Goal: Information Seeking & Learning: Understand process/instructions

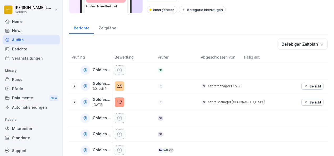
scroll to position [44, 0]
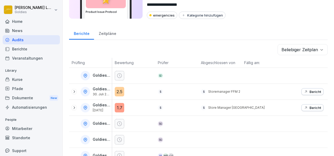
click at [21, 26] on div "News" at bounding box center [31, 30] width 57 height 9
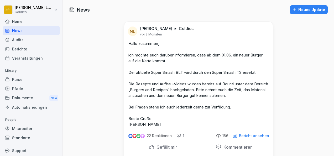
click at [17, 21] on div "Home" at bounding box center [31, 21] width 57 height 9
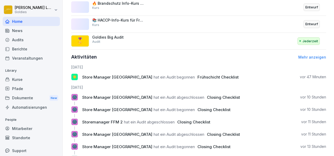
click at [29, 81] on div "Kurse" at bounding box center [31, 79] width 57 height 9
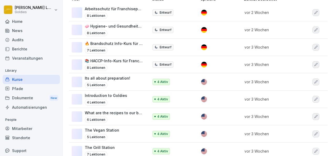
scroll to position [99, 0]
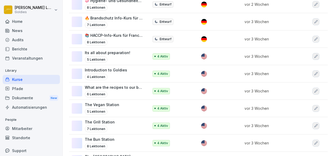
click at [125, 86] on p "What are the recipes to our burgers?" at bounding box center [114, 88] width 59 height 6
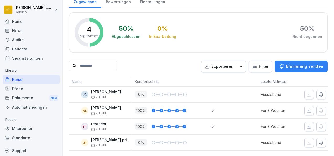
scroll to position [78, 0]
click at [30, 75] on div "Kurse" at bounding box center [31, 79] width 57 height 9
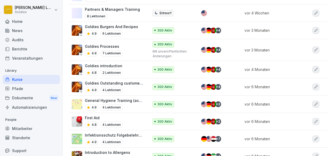
scroll to position [348, 0]
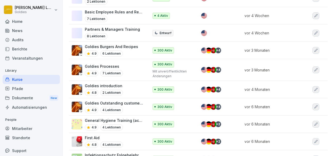
click at [128, 44] on p "Goldies Burgers And Recipes" at bounding box center [111, 47] width 53 height 6
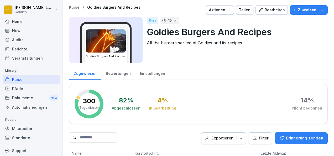
click at [264, 12] on div "Bearbeiten" at bounding box center [272, 10] width 27 height 6
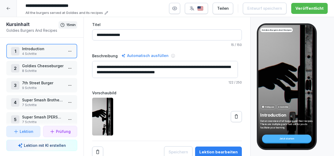
scroll to position [26, 0]
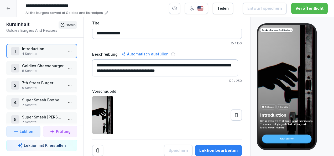
click at [40, 71] on p "8 Schritte" at bounding box center [43, 71] width 42 height 5
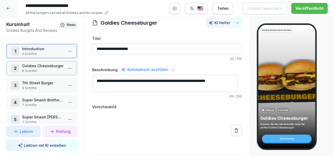
scroll to position [26, 0]
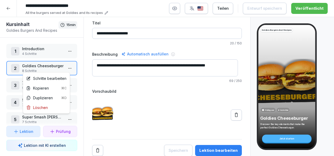
click at [69, 68] on html "**********" at bounding box center [167, 78] width 334 height 156
click at [52, 77] on div "Schritte bearbeiten" at bounding box center [46, 79] width 40 height 6
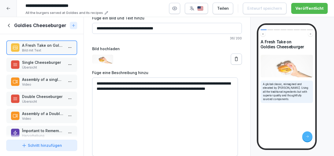
scroll to position [29, 0]
click at [48, 80] on p "Assembly of a single Cheesburger" at bounding box center [43, 80] width 42 height 6
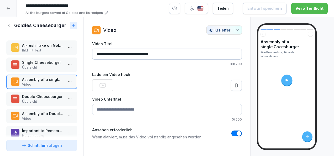
click at [46, 99] on p "Übersicht" at bounding box center [43, 101] width 42 height 5
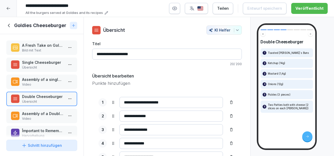
click at [45, 61] on p "Single Cheeseburger" at bounding box center [43, 63] width 42 height 6
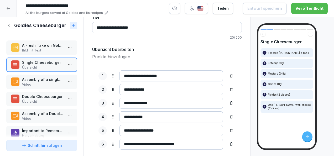
scroll to position [43, 0]
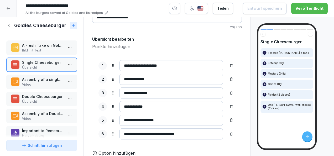
click at [40, 101] on p "Übersicht" at bounding box center [43, 101] width 42 height 5
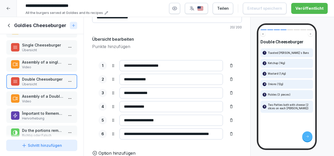
scroll to position [17, 0]
click at [38, 68] on p "Video" at bounding box center [43, 67] width 42 height 5
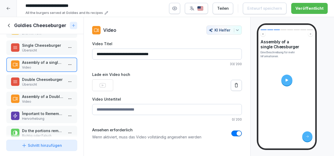
click at [289, 78] on div at bounding box center [287, 80] width 11 height 11
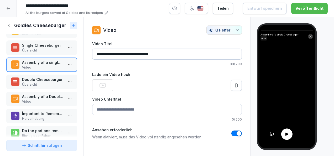
click at [291, 131] on div at bounding box center [287, 134] width 11 height 11
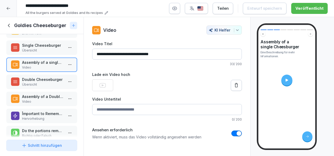
click at [289, 132] on div "Assembly of a single Cheesburger Eine Beschreibung für mehr Informationen." at bounding box center [287, 87] width 57 height 124
click at [290, 79] on div at bounding box center [287, 80] width 11 height 11
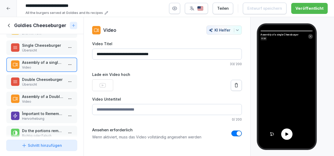
click at [285, 131] on div at bounding box center [287, 134] width 11 height 11
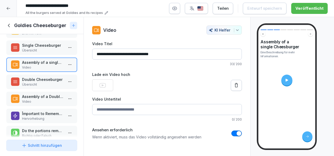
click at [284, 80] on div at bounding box center [287, 80] width 11 height 11
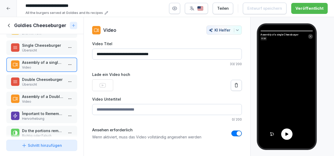
click at [290, 136] on div at bounding box center [287, 134] width 11 height 11
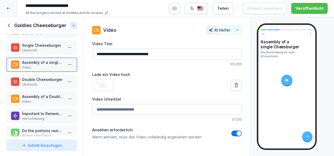
click at [288, 81] on icon at bounding box center [287, 80] width 4 height 4
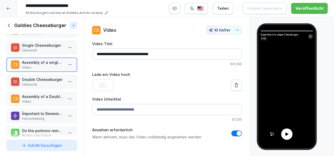
click at [289, 130] on div at bounding box center [287, 134] width 11 height 11
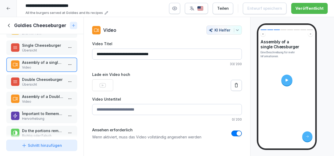
click at [286, 81] on icon at bounding box center [287, 80] width 3 height 3
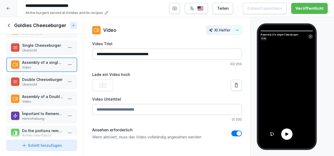
click at [286, 81] on video at bounding box center [287, 87] width 57 height 124
click at [104, 86] on icon at bounding box center [103, 85] width 6 height 6
click at [270, 134] on div "Assembly of a single Cheesburger 0:20" at bounding box center [287, 87] width 57 height 124
click at [270, 134] on icon at bounding box center [272, 134] width 5 height 5
click at [286, 136] on icon at bounding box center [287, 134] width 5 height 5
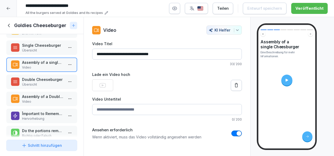
scroll to position [47, 0]
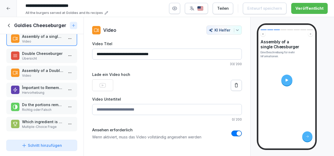
click at [11, 27] on icon at bounding box center [9, 26] width 6 height 6
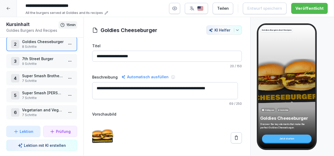
scroll to position [27, 0]
click at [38, 108] on p "Vegetarian and Vegan Versions" at bounding box center [43, 110] width 42 height 6
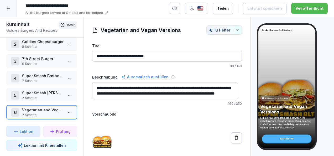
click at [66, 109] on html "**********" at bounding box center [167, 78] width 334 height 156
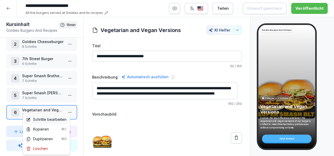
click at [45, 120] on div "Schritte bearbeiten" at bounding box center [46, 120] width 40 height 6
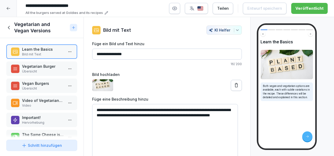
scroll to position [6, 0]
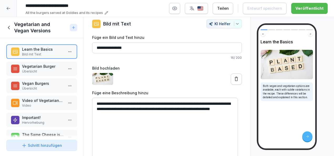
click at [44, 72] on p "Übersicht" at bounding box center [43, 71] width 42 height 5
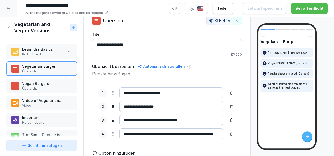
click at [12, 27] on icon at bounding box center [9, 28] width 6 height 6
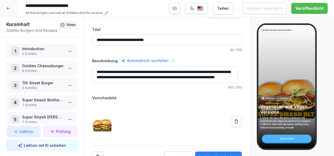
click at [43, 63] on p "Goldies Cheeseburger" at bounding box center [43, 66] width 42 height 6
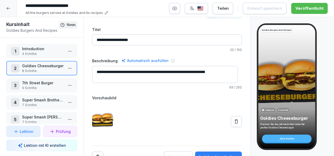
click at [65, 67] on html "**********" at bounding box center [167, 78] width 334 height 156
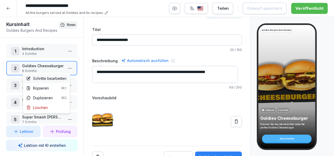
click at [57, 78] on div "Schritte bearbeiten" at bounding box center [46, 79] width 40 height 6
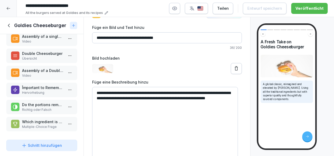
scroll to position [47, 0]
click at [42, 68] on p "Assembly of a Double cheesburger" at bounding box center [43, 71] width 42 height 6
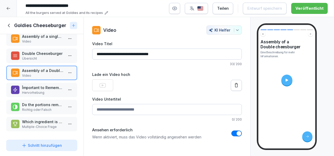
click at [40, 83] on div "Împortant to Remember Hervorhebung" at bounding box center [41, 90] width 71 height 14
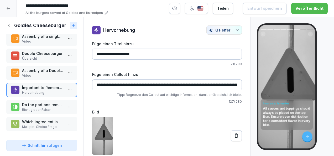
click at [39, 108] on p "Richtig oder Falsch" at bounding box center [43, 110] width 42 height 5
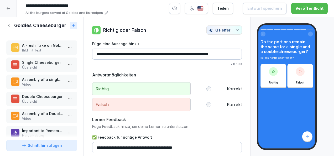
click at [12, 8] on div at bounding box center [8, 8] width 17 height 17
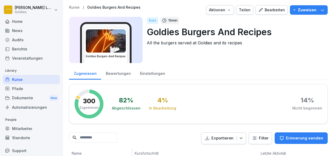
click at [268, 12] on div "Bearbeiten" at bounding box center [272, 10] width 27 height 6
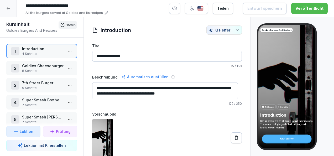
click at [41, 82] on p "7th Street Burger" at bounding box center [43, 83] width 42 height 6
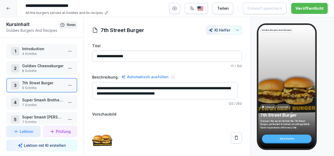
click at [68, 84] on html "**********" at bounding box center [167, 78] width 334 height 156
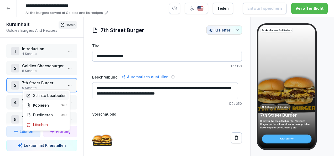
click at [58, 94] on div "Schritte bearbeiten" at bounding box center [46, 96] width 40 height 6
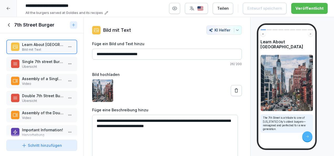
click at [38, 62] on p "Single 7th street Burger" at bounding box center [43, 62] width 42 height 6
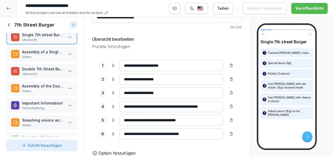
scroll to position [43, 0]
click at [38, 68] on p "Double 7th Street Burger" at bounding box center [43, 69] width 42 height 6
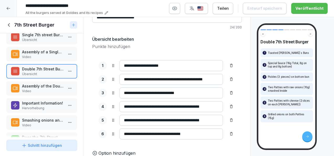
click at [36, 91] on p "Video" at bounding box center [43, 91] width 42 height 5
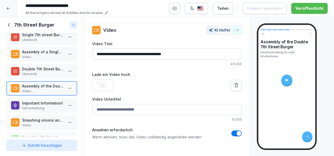
click at [283, 80] on div at bounding box center [287, 80] width 11 height 11
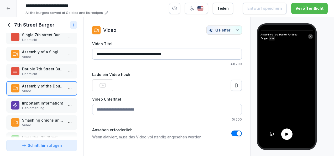
click at [285, 134] on icon at bounding box center [287, 134] width 5 height 5
click at [47, 55] on p "Video" at bounding box center [43, 57] width 42 height 5
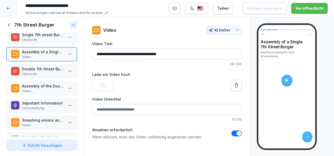
click at [290, 83] on div at bounding box center [287, 80] width 11 height 11
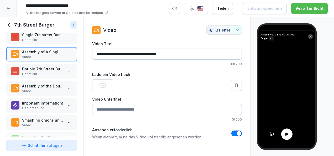
click at [288, 132] on icon at bounding box center [287, 134] width 5 height 5
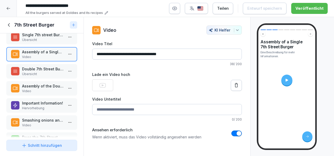
click at [38, 87] on p "Assembly of the Double 7th Street Burger" at bounding box center [43, 86] width 42 height 6
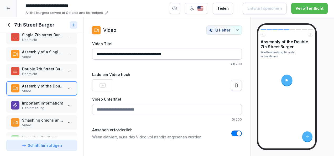
click at [286, 83] on div at bounding box center [287, 80] width 11 height 11
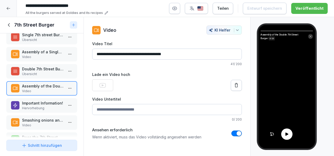
click at [289, 138] on div at bounding box center [287, 134] width 11 height 11
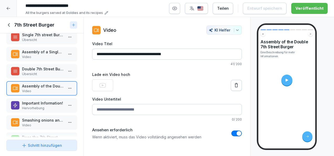
click at [30, 104] on p "Important Information!" at bounding box center [43, 103] width 42 height 6
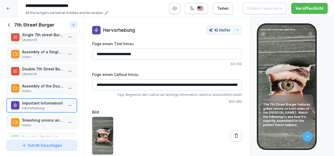
click at [36, 119] on p "Smashing onions and adding grilled onions" at bounding box center [43, 121] width 42 height 6
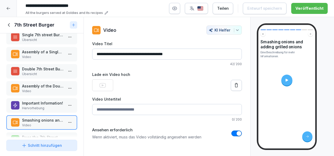
click at [290, 81] on div at bounding box center [287, 80] width 11 height 11
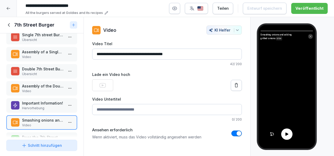
click at [286, 136] on icon at bounding box center [287, 134] width 3 height 3
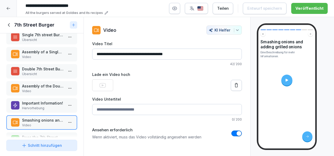
click at [36, 69] on p "Double 7th Street Burger" at bounding box center [43, 69] width 42 height 6
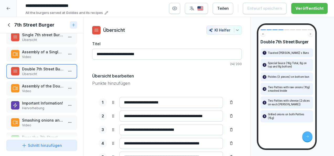
click at [44, 105] on p "Important Information!" at bounding box center [43, 103] width 42 height 6
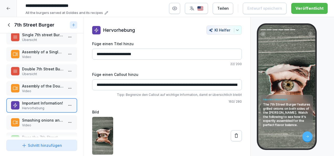
scroll to position [63, 0]
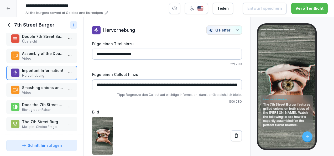
click at [42, 90] on p "Video" at bounding box center [43, 92] width 42 height 5
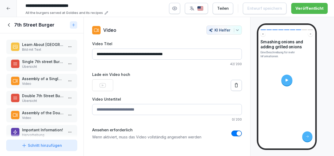
click at [46, 80] on p "Assembly of a Single 7th Street Burger" at bounding box center [43, 79] width 42 height 6
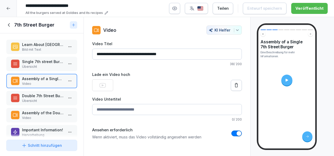
click at [289, 80] on icon at bounding box center [287, 80] width 4 height 4
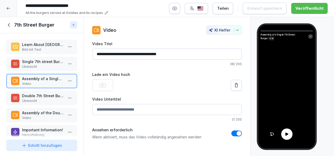
click at [284, 136] on div at bounding box center [287, 134] width 11 height 11
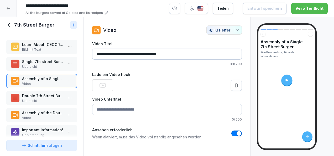
click at [48, 97] on p "Double 7th Street Burger" at bounding box center [43, 96] width 42 height 6
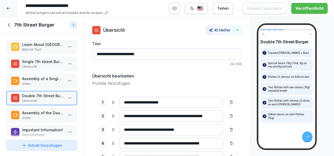
click at [44, 118] on p "Video" at bounding box center [43, 118] width 42 height 5
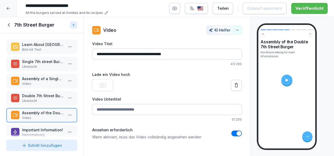
click at [288, 79] on icon at bounding box center [287, 80] width 4 height 4
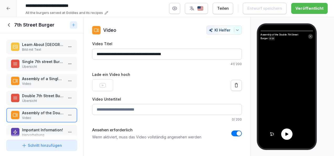
click at [283, 137] on div at bounding box center [287, 134] width 11 height 11
click at [287, 138] on div at bounding box center [287, 134] width 11 height 11
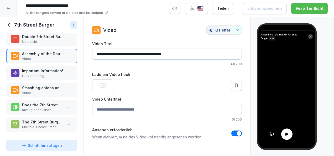
scroll to position [63, 0]
click at [43, 119] on p "The 7th Street Burger is an homage to a burger from which city?" at bounding box center [43, 122] width 42 height 6
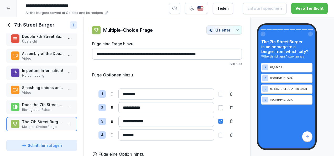
click at [42, 102] on p "Does the 7th Street Burger Come with Salad?" at bounding box center [43, 105] width 42 height 6
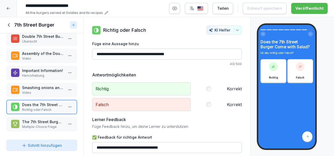
click at [38, 86] on p "Smashing onions and adding grilled onions" at bounding box center [43, 88] width 42 height 6
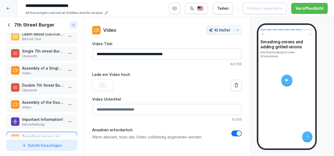
scroll to position [9, 0]
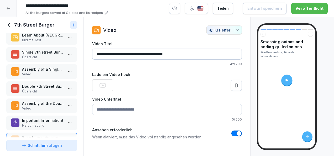
click at [11, 22] on icon at bounding box center [9, 25] width 6 height 6
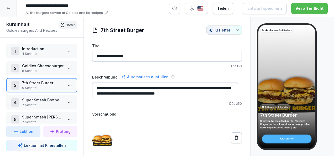
click at [42, 104] on p "7 Schritte" at bounding box center [43, 105] width 42 height 5
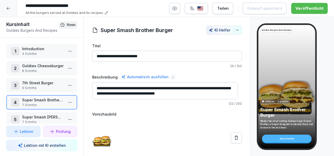
click at [66, 106] on html "**********" at bounding box center [167, 78] width 334 height 156
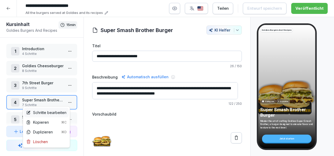
click at [52, 114] on div "Schritte bearbeiten" at bounding box center [46, 113] width 40 height 6
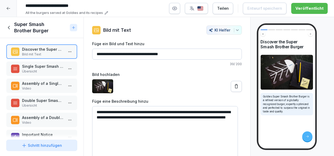
click at [39, 71] on p "Übersicht" at bounding box center [43, 71] width 42 height 5
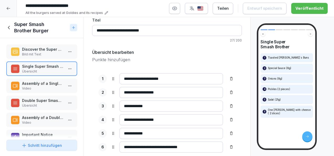
scroll to position [43, 0]
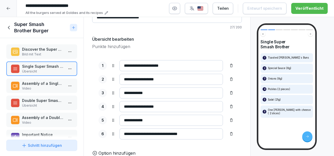
click at [46, 102] on p "Double Super Smash Brother Burger" at bounding box center [43, 101] width 42 height 6
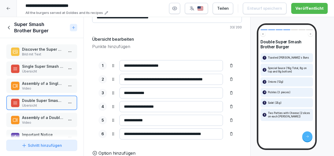
click at [11, 7] on div at bounding box center [8, 8] width 17 height 17
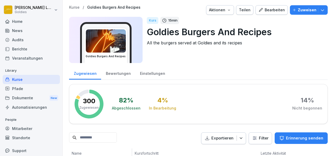
click at [270, 12] on div "Bearbeiten" at bounding box center [272, 10] width 27 height 6
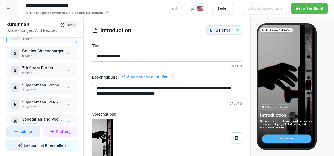
scroll to position [28, 0]
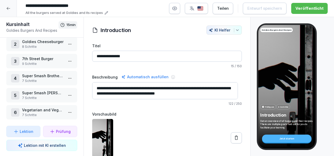
click at [39, 90] on p "Super Smash TS Burger" at bounding box center [43, 93] width 42 height 6
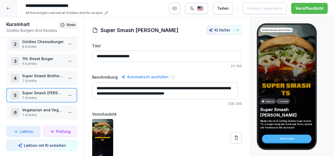
click at [67, 91] on html "**********" at bounding box center [167, 78] width 334 height 156
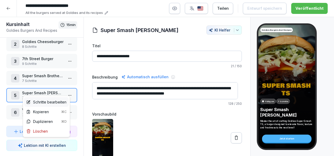
click at [52, 102] on div "Schritte bearbeiten" at bounding box center [46, 102] width 40 height 6
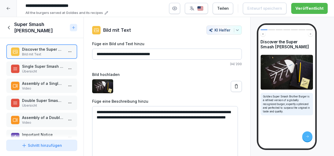
click at [38, 70] on p "Übersicht" at bounding box center [43, 71] width 42 height 5
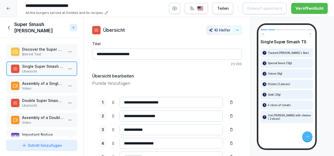
scroll to position [22, 0]
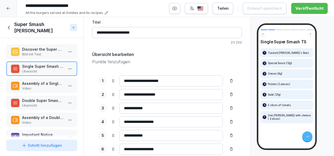
click at [51, 83] on p "Assembly of a Single Super Smash TS Burger" at bounding box center [43, 84] width 42 height 6
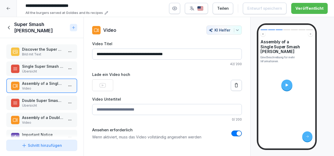
click at [288, 82] on div at bounding box center [287, 85] width 11 height 11
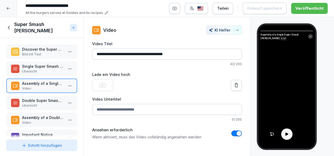
click at [287, 134] on icon at bounding box center [287, 134] width 3 height 3
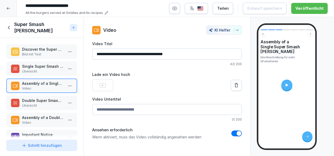
click at [48, 102] on p "Double Super Smash TS Burger" at bounding box center [43, 101] width 42 height 6
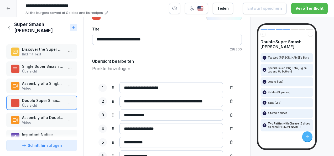
scroll to position [15, 0]
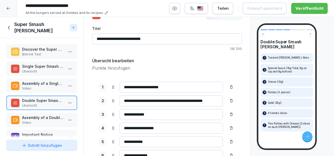
click at [45, 71] on p "Übersicht" at bounding box center [43, 71] width 42 height 5
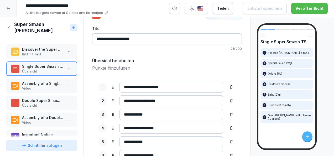
click at [48, 82] on p "Assembly of a Single Super Smash TS Burger" at bounding box center [43, 84] width 42 height 6
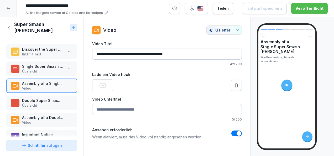
click at [289, 81] on div at bounding box center [287, 85] width 11 height 11
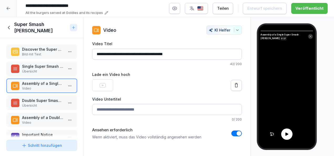
click at [288, 131] on div at bounding box center [287, 134] width 11 height 11
click at [40, 101] on p "Double Super Smash TS Burger" at bounding box center [43, 101] width 42 height 6
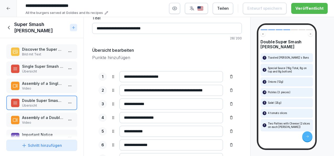
scroll to position [29, 0]
